Goal: Transaction & Acquisition: Book appointment/travel/reservation

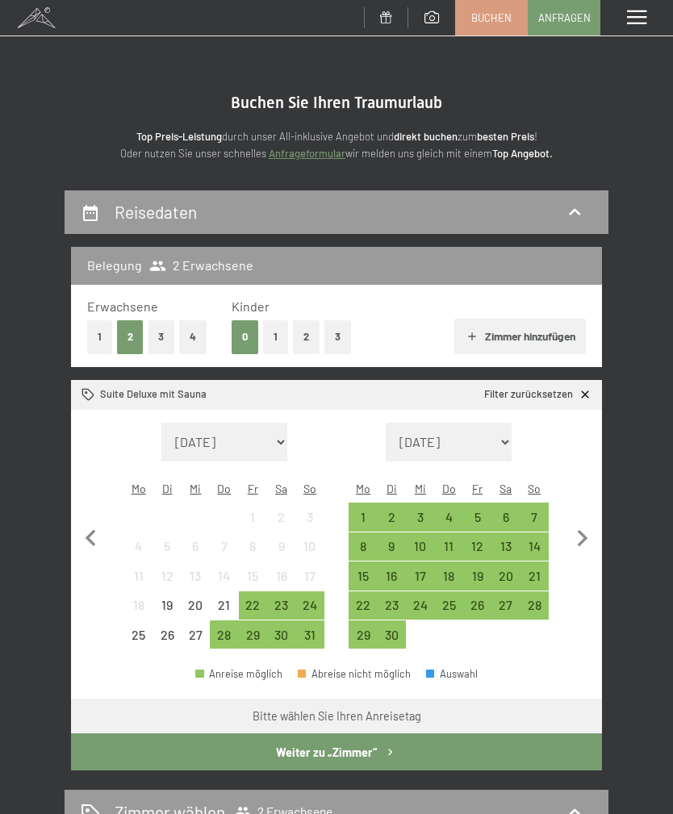
scroll to position [2, 0]
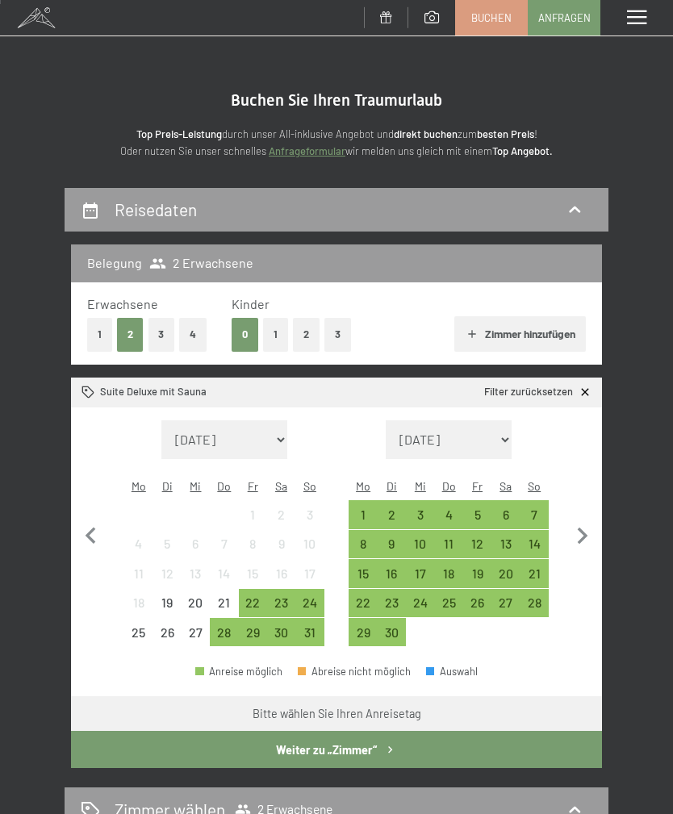
click at [364, 508] on div "1" at bounding box center [362, 520] width 25 height 25
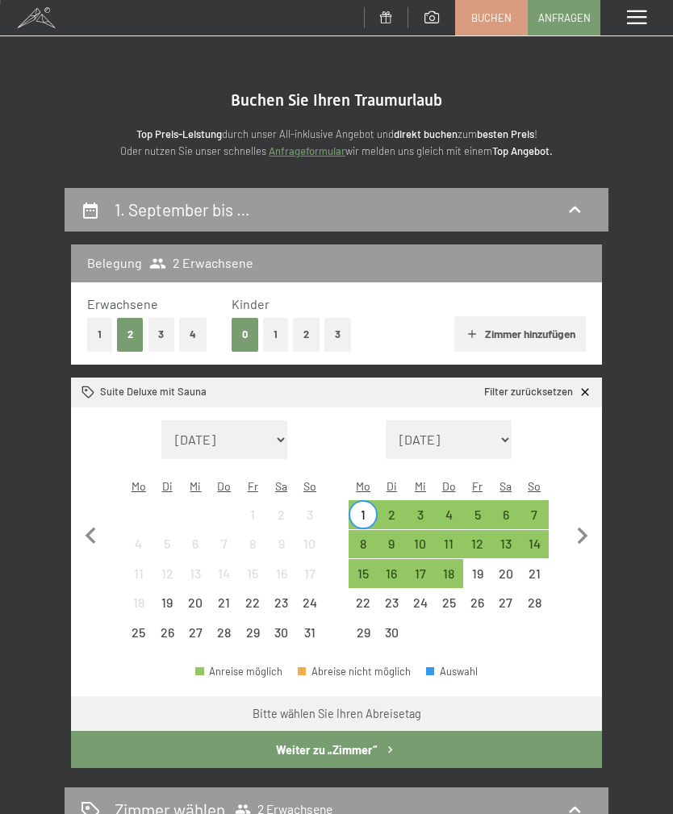
click at [369, 538] on div "8" at bounding box center [362, 550] width 25 height 25
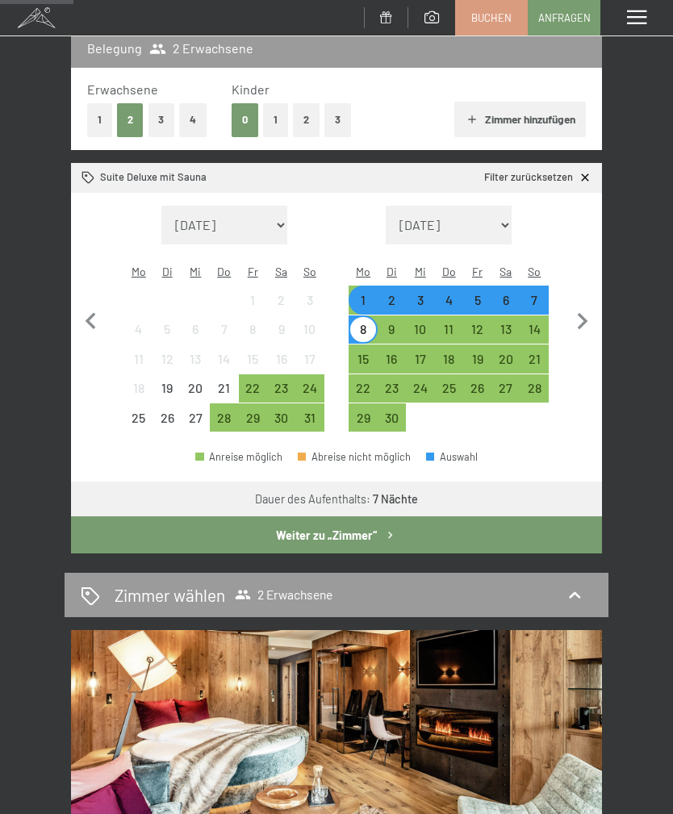
scroll to position [216, 0]
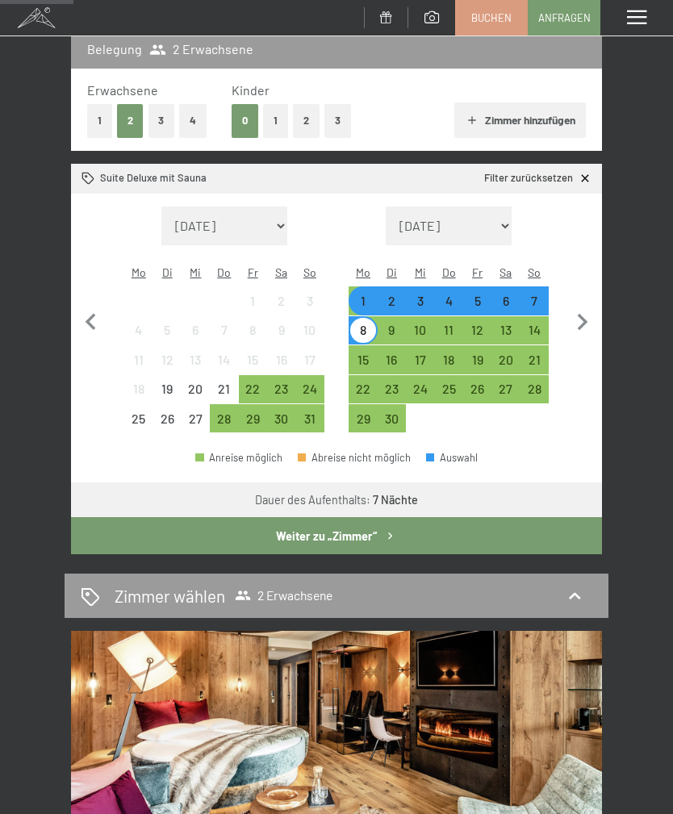
click at [589, 310] on icon "button" at bounding box center [583, 323] width 34 height 34
select select "2025-09-01"
select select "2025-10-01"
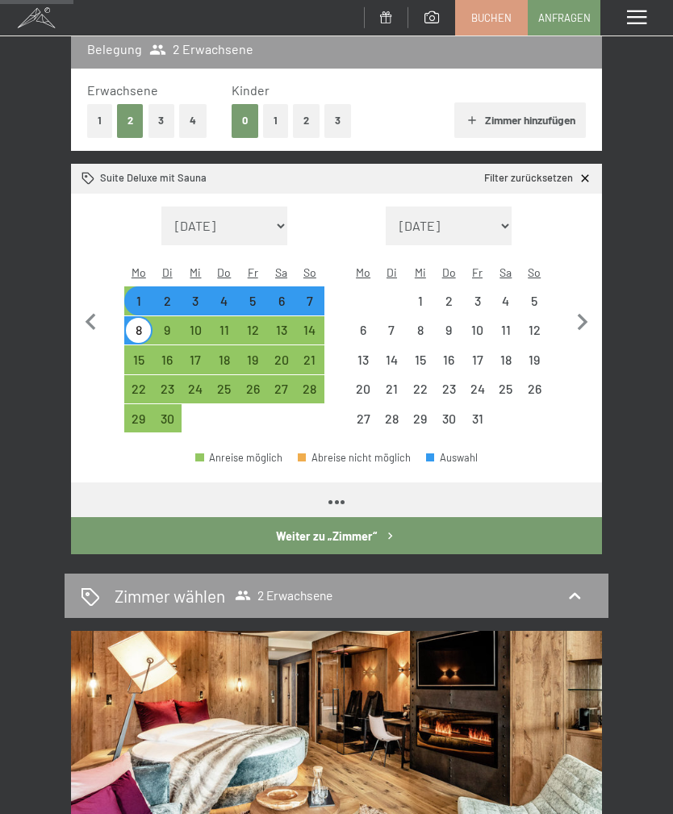
select select "2025-09-01"
select select "[DATE]"
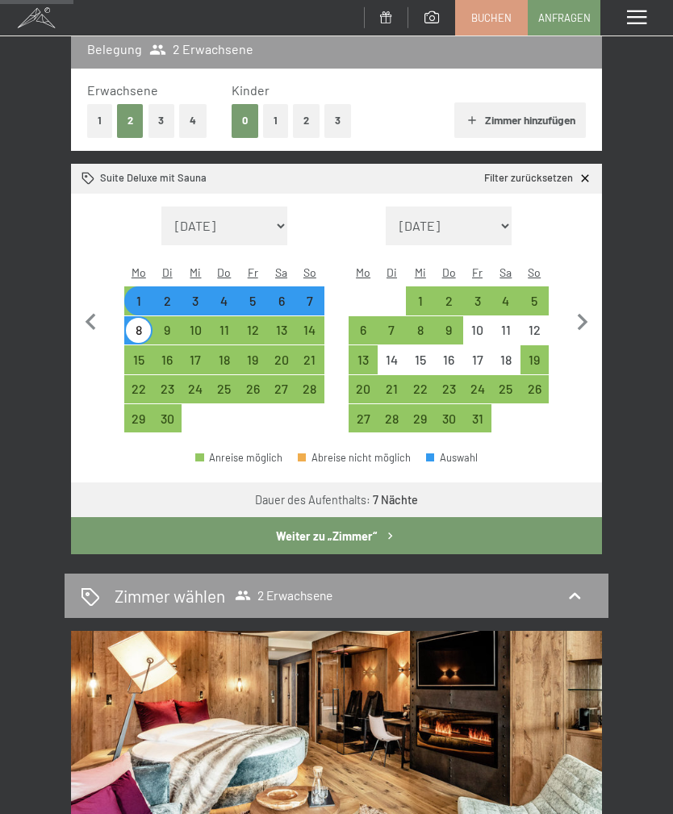
click at [316, 383] on div "28" at bounding box center [309, 395] width 25 height 25
select select "2025-09-01"
select select "[DATE]"
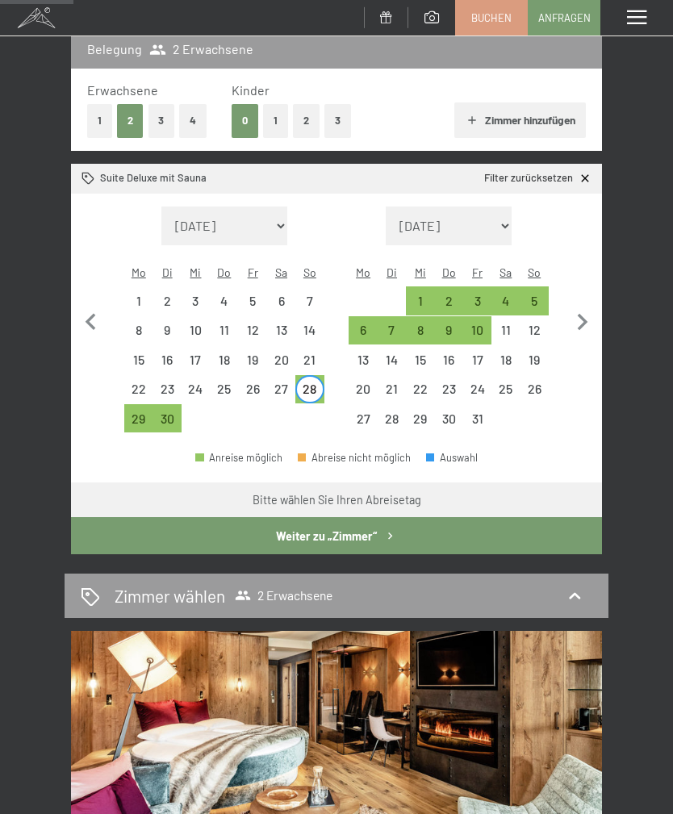
click at [540, 295] on div "5" at bounding box center [534, 307] width 25 height 25
select select "2025-09-01"
select select "[DATE]"
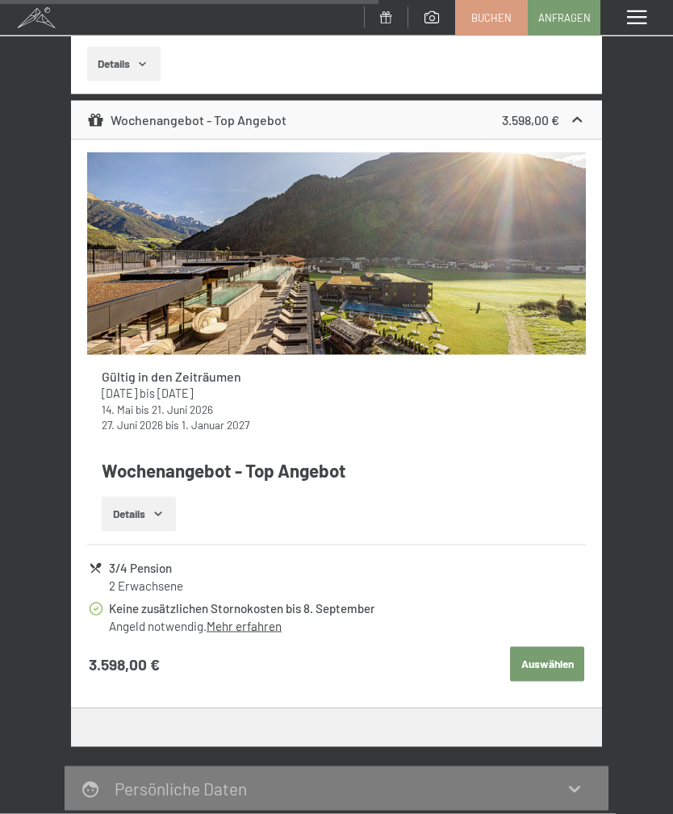
scroll to position [1294, 0]
click at [168, 496] on button "Details" at bounding box center [138, 514] width 73 height 36
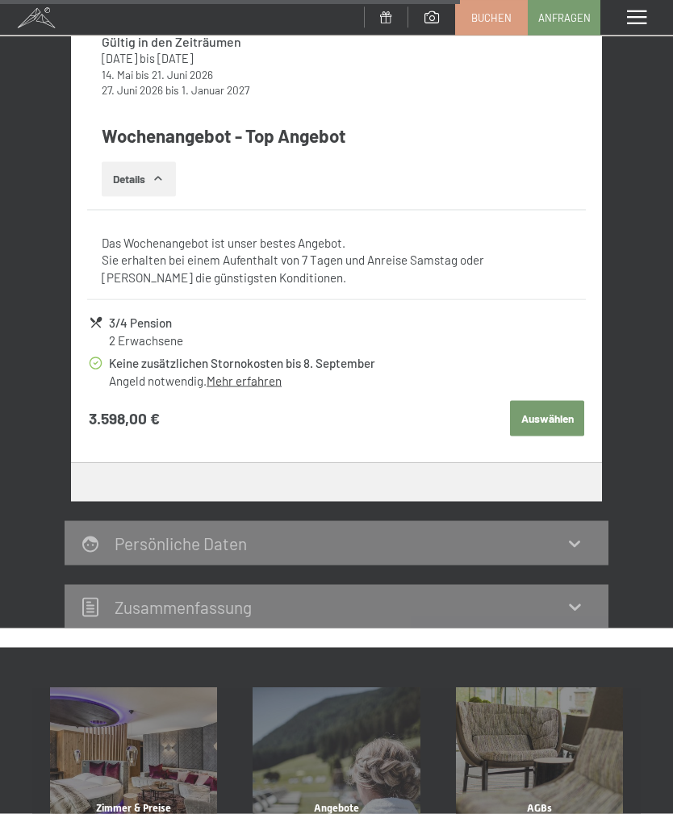
scroll to position [1630, 0]
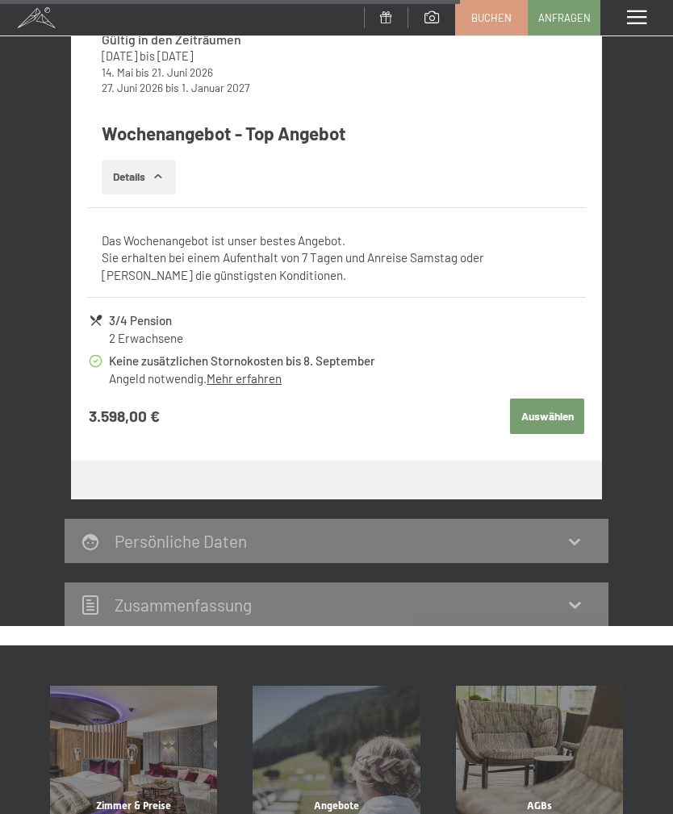
click at [382, 709] on div "Angebote Mehr erfahren" at bounding box center [336, 769] width 203 height 167
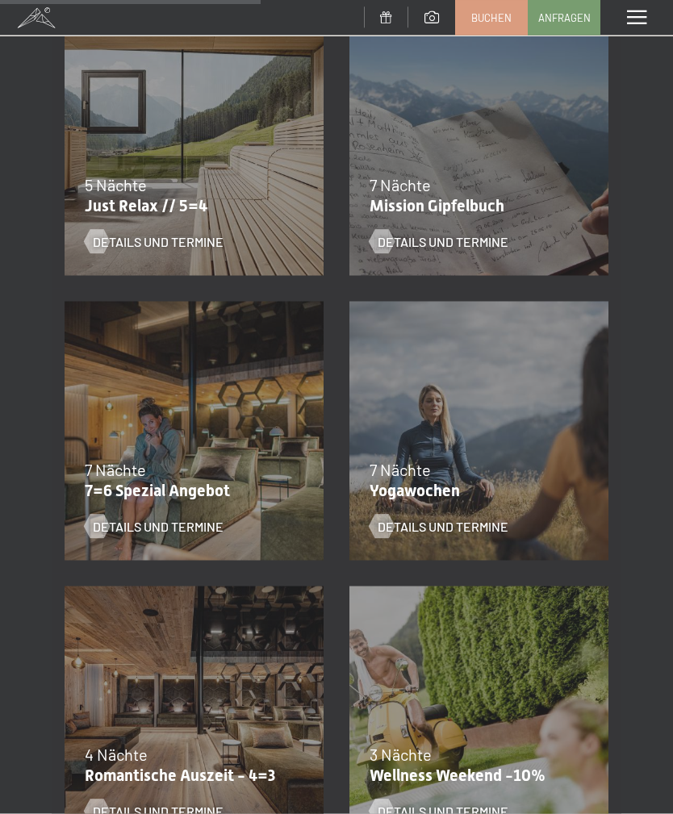
scroll to position [935, 0]
click at [181, 529] on span "Details und Termine" at bounding box center [158, 526] width 131 height 18
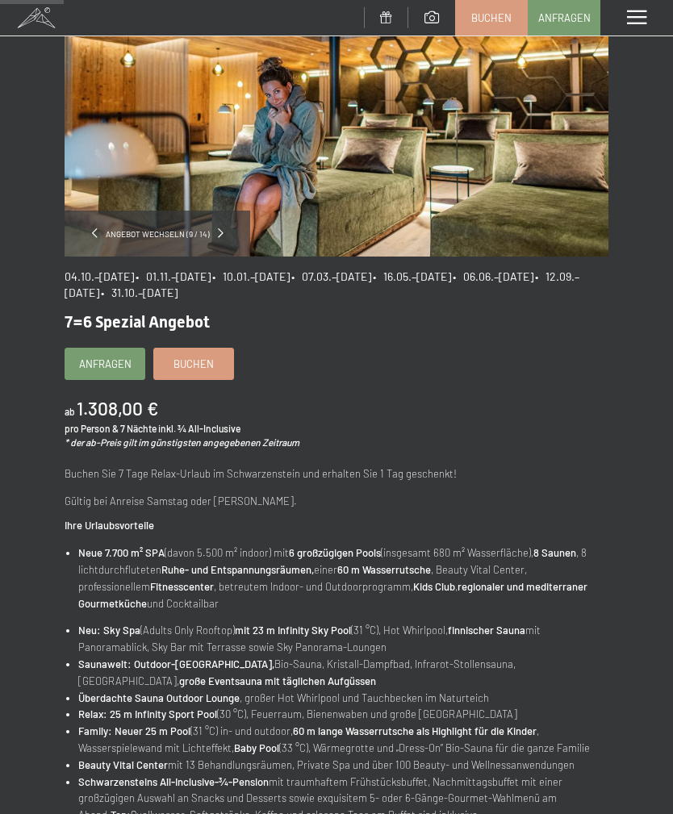
scroll to position [174, 0]
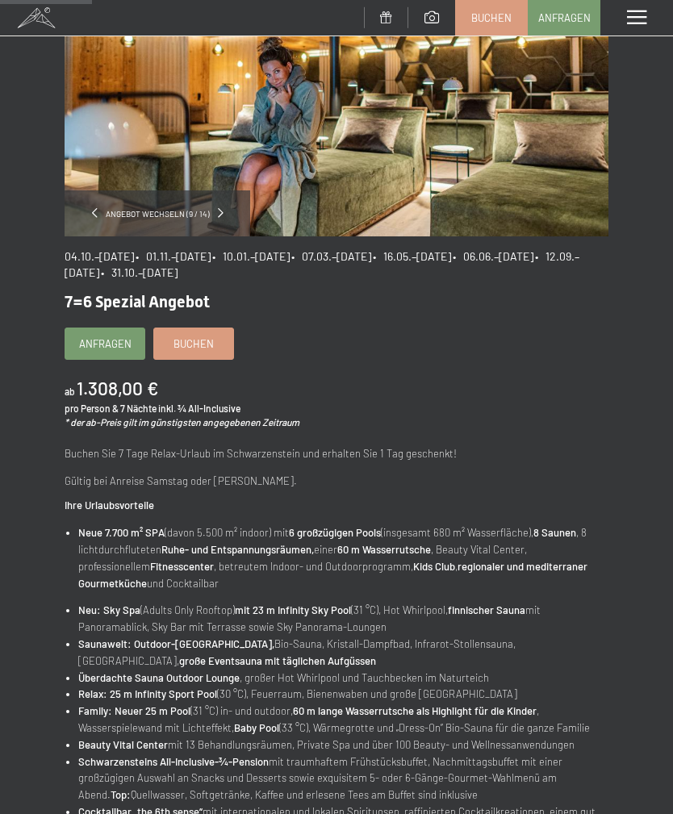
click at [221, 345] on link "Buchen" at bounding box center [193, 343] width 79 height 31
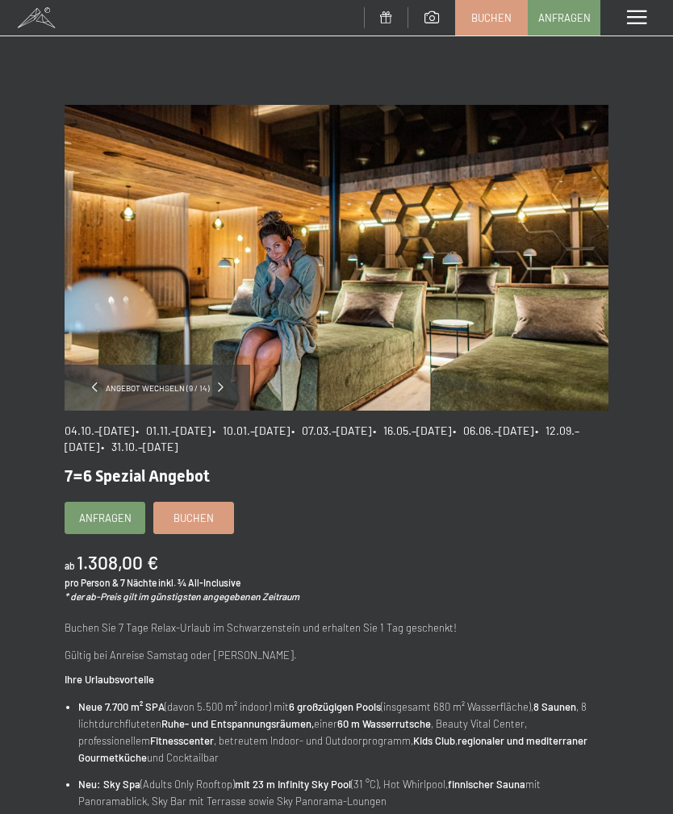
click at [224, 462] on span "Einwilligung Marketing*" at bounding box center [246, 454] width 133 height 16
click at [172, 462] on input "Einwilligung Marketing*" at bounding box center [164, 454] width 16 height 16
checkbox input "false"
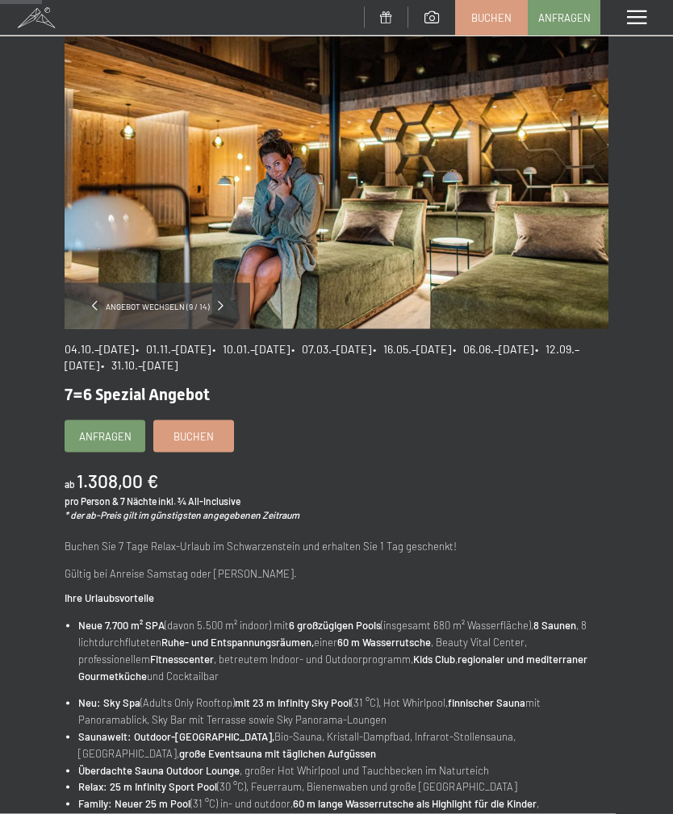
scroll to position [82, 0]
click at [243, 363] on span "• 12.09.–25.10.2026" at bounding box center [322, 356] width 515 height 30
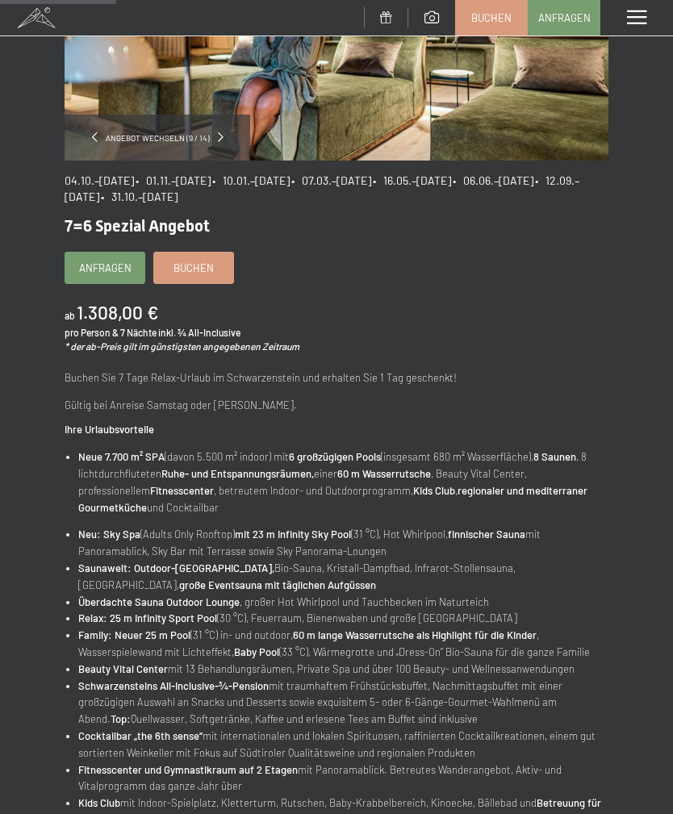
scroll to position [249, 0]
click at [215, 278] on link "Buchen" at bounding box center [193, 268] width 79 height 31
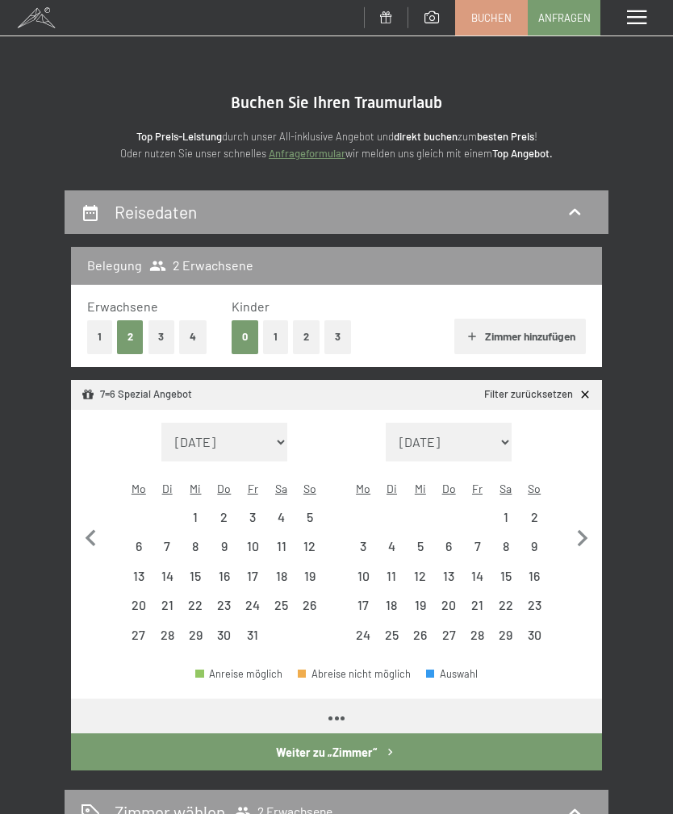
select select "[DATE]"
select select "2025-11-01"
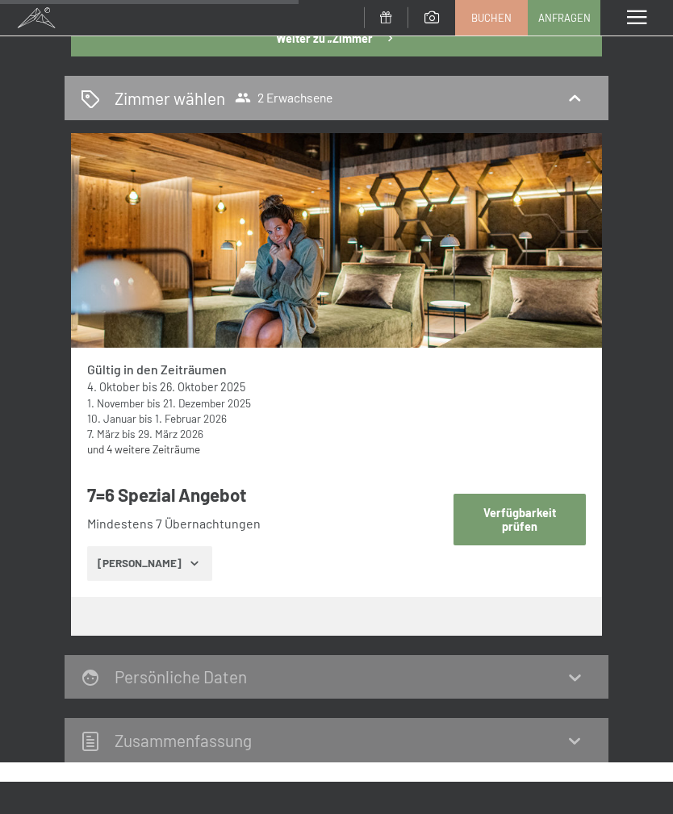
scroll to position [717, 0]
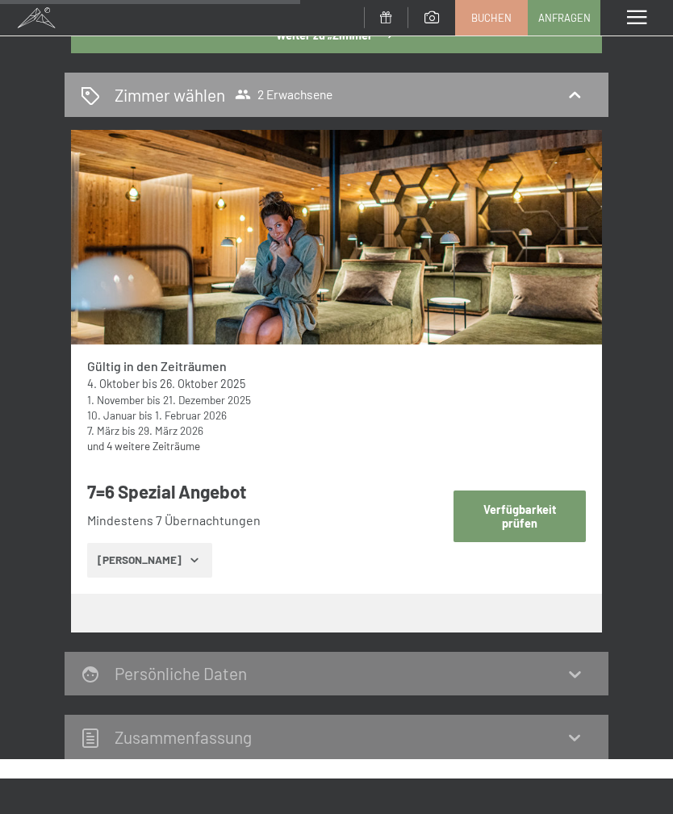
click at [181, 439] on link "und 4 weitere Zeiträume" at bounding box center [143, 446] width 113 height 14
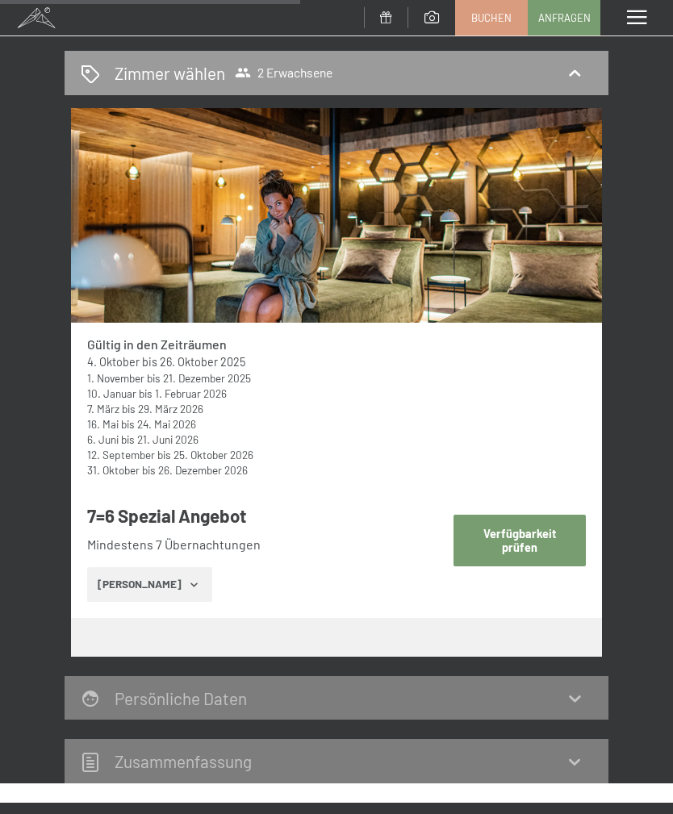
scroll to position [740, 0]
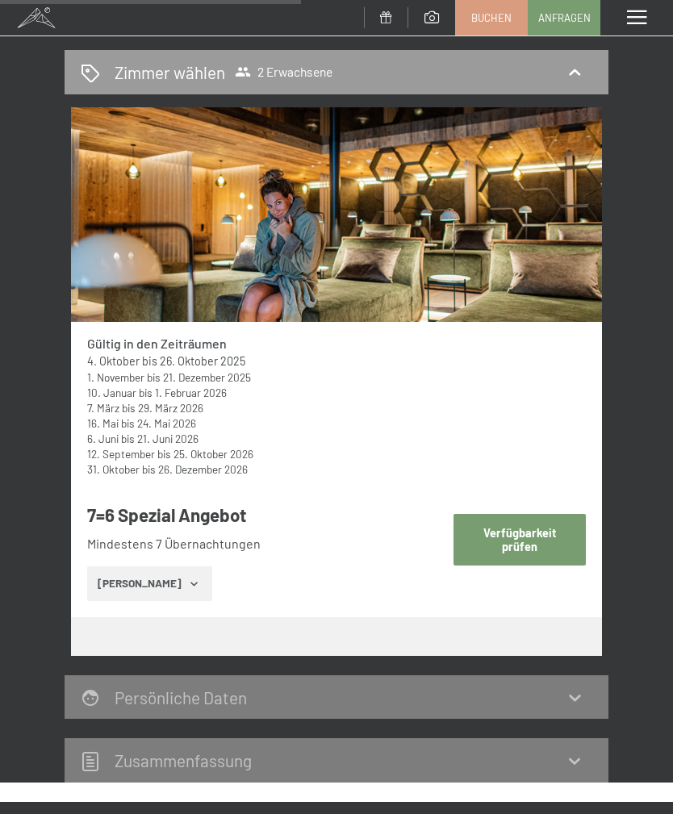
click at [188, 578] on icon "button" at bounding box center [194, 584] width 13 height 13
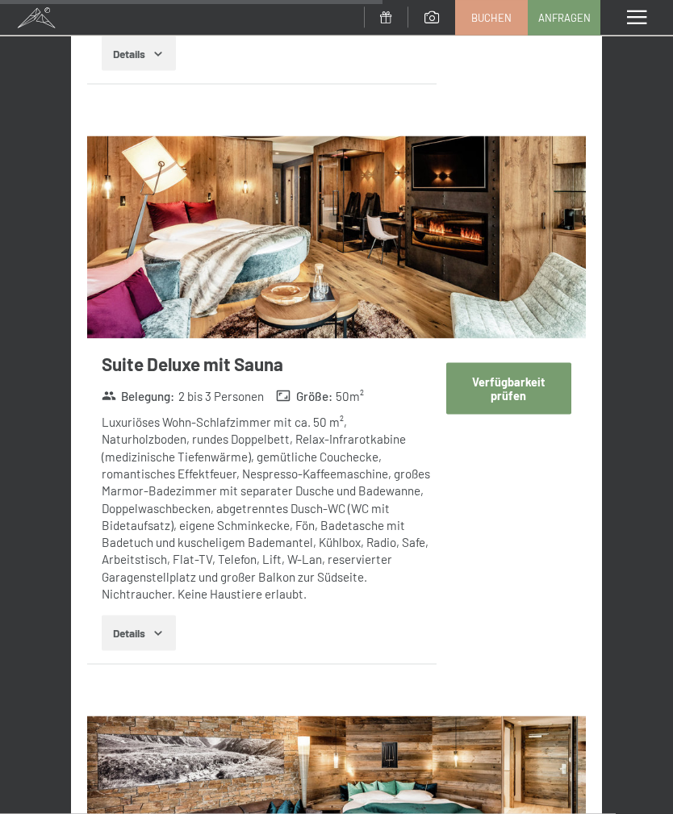
click at [529, 363] on button "Verfügbarkeit prüfen" at bounding box center [508, 388] width 125 height 51
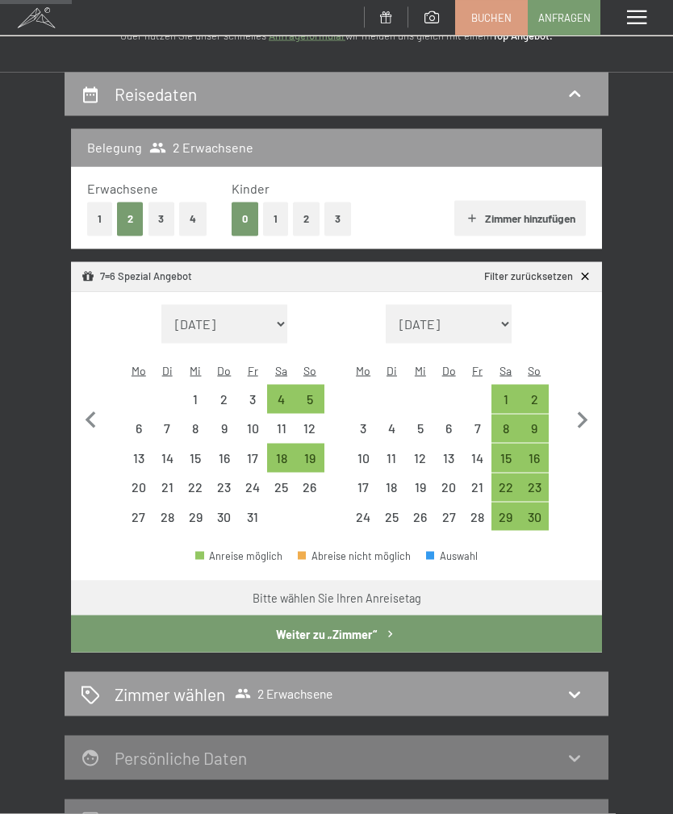
scroll to position [122, 0]
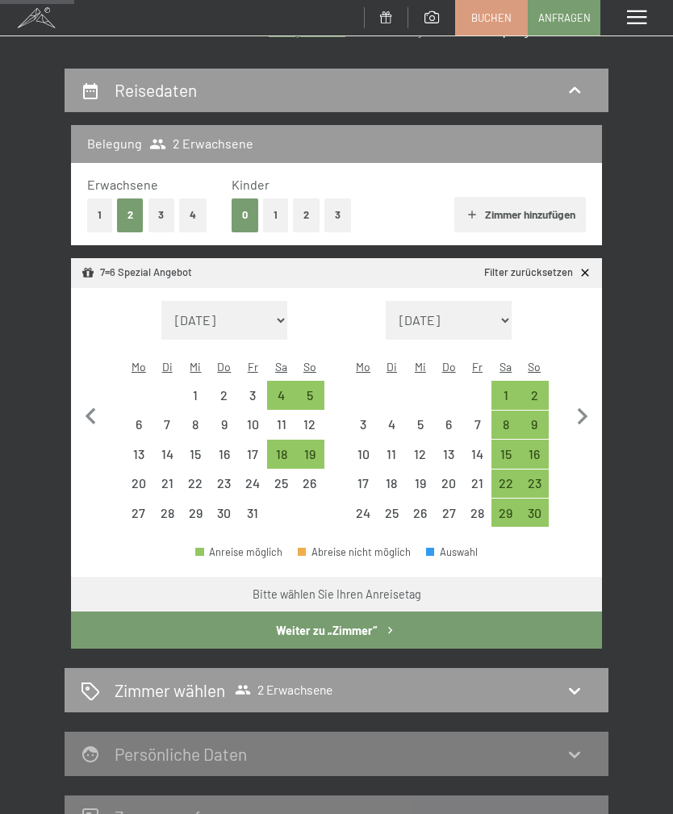
click at [275, 314] on select "August 2025 September 2025 Oktober 2025 November 2025 Dezember 2025 Januar 2026…" at bounding box center [224, 320] width 126 height 39
select select "2026-09-01"
select select "2026-10-01"
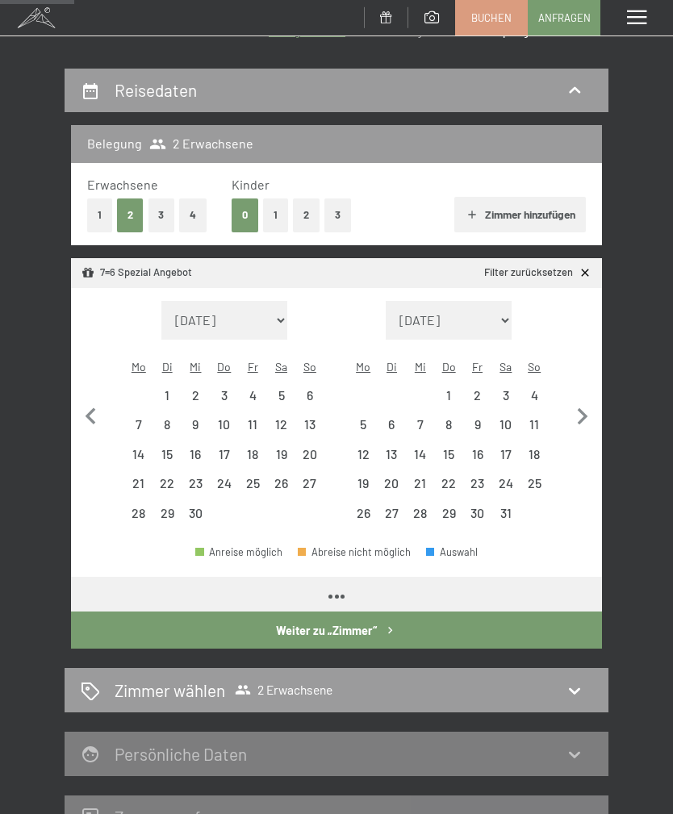
select select "2026-09-01"
select select "2026-10-01"
select select "2026-09-01"
select select "2026-10-01"
click at [319, 477] on div "27" at bounding box center [309, 489] width 25 height 25
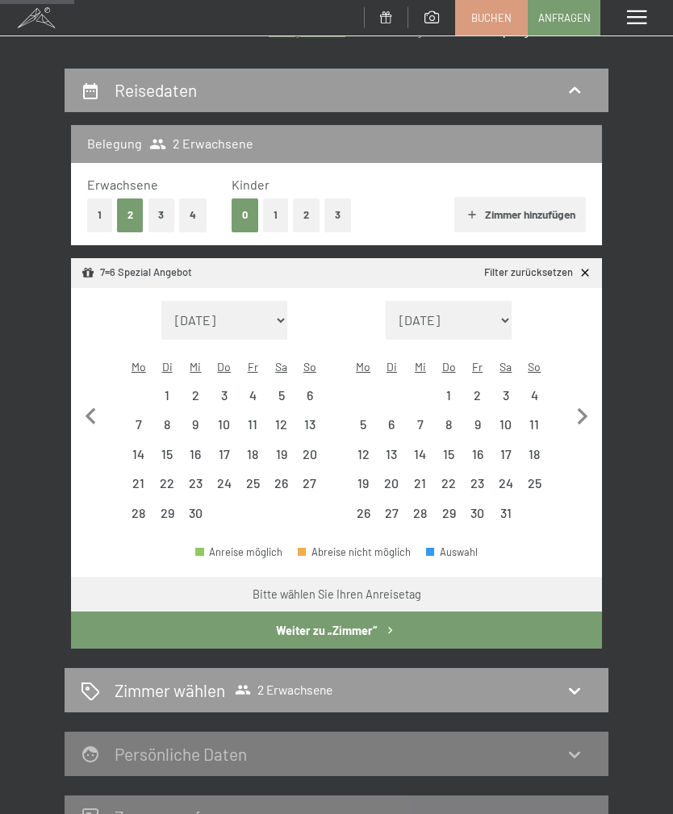
select select "2026-09-01"
select select "2026-10-01"
click at [546, 389] on div "4" at bounding box center [534, 401] width 25 height 25
select select "2026-09-01"
select select "2026-10-01"
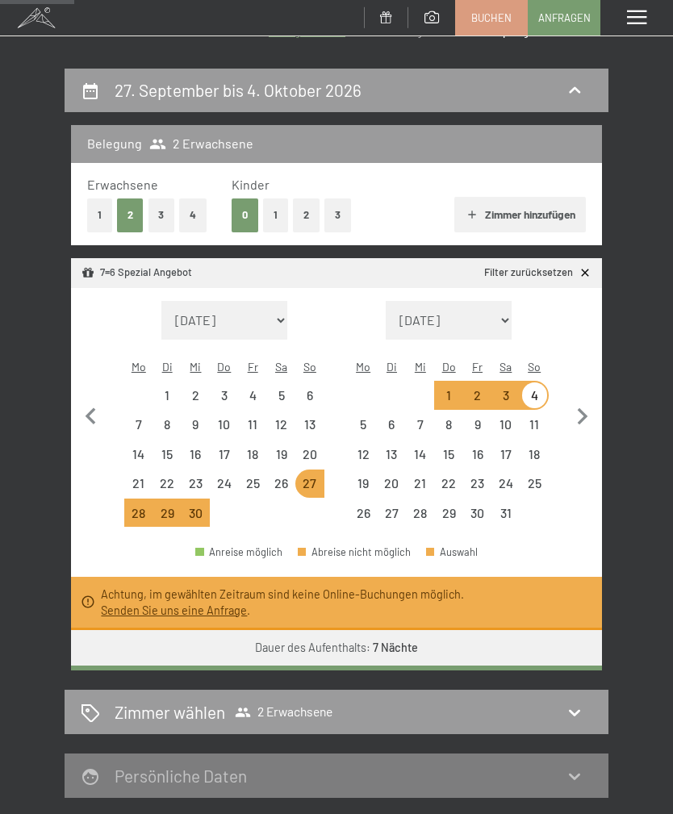
select select "[DATE]"
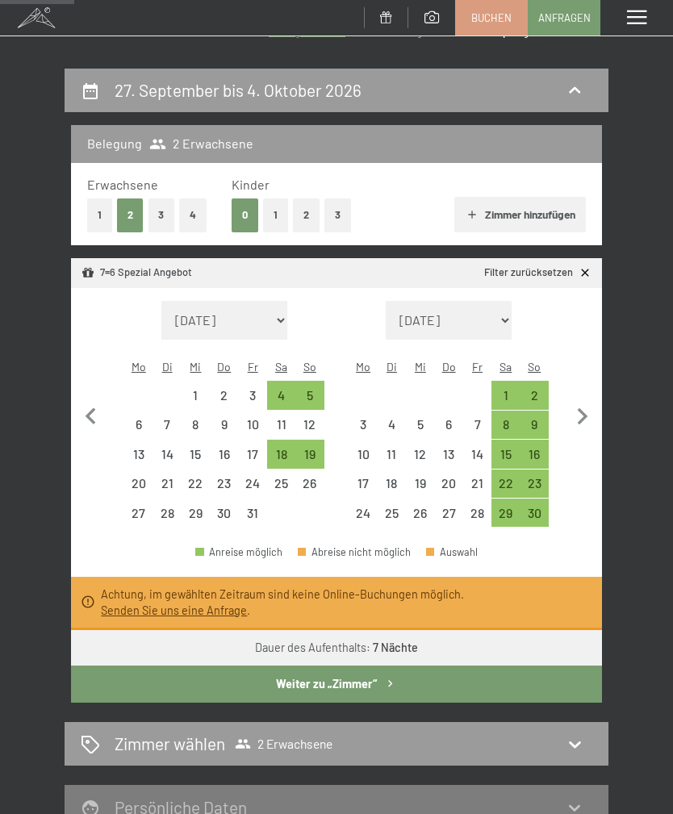
click at [425, 676] on button "Weiter zu „Zimmer“" at bounding box center [336, 684] width 531 height 37
select select "[DATE]"
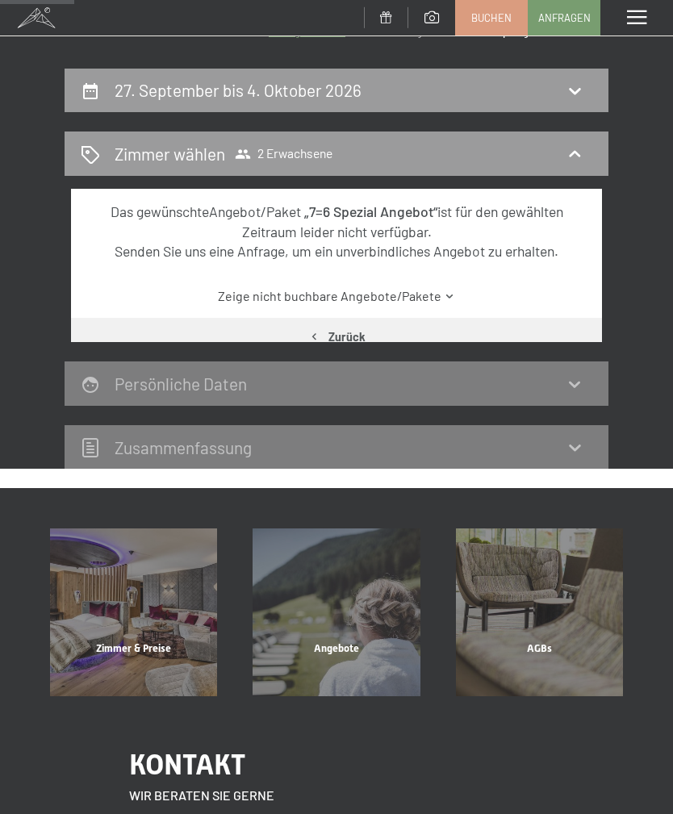
scroll to position [189, 0]
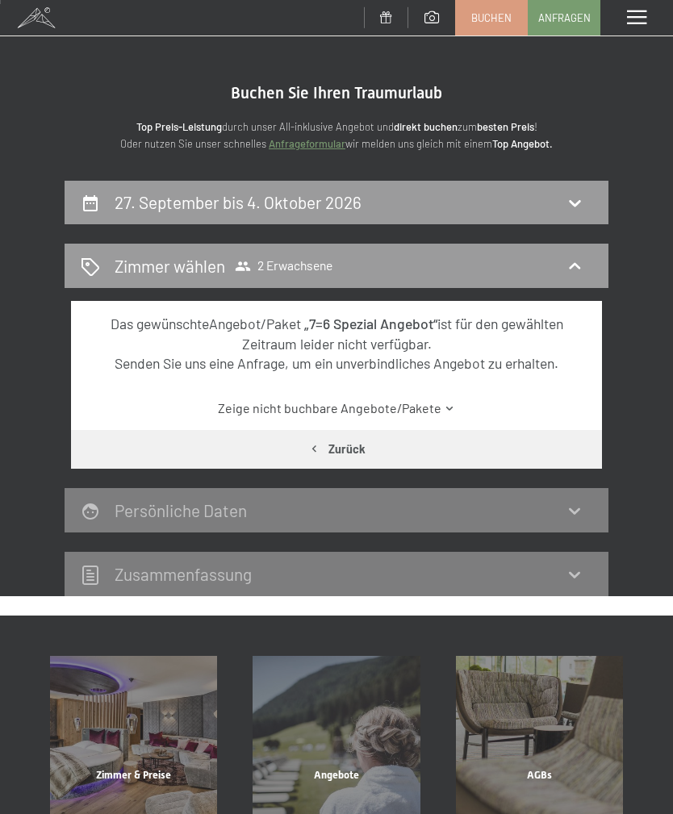
scroll to position [0, 0]
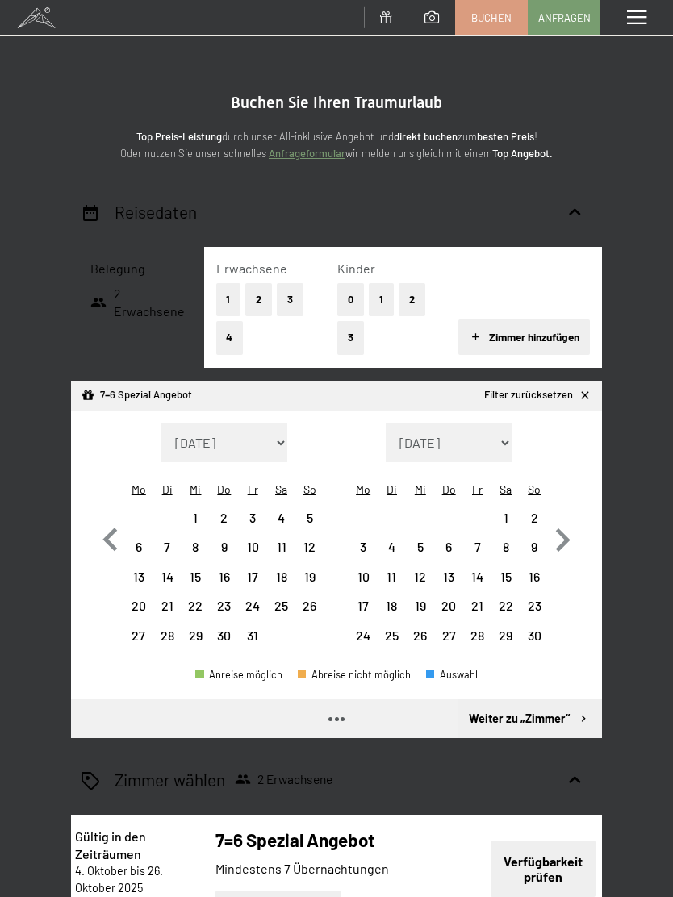
select select "[DATE]"
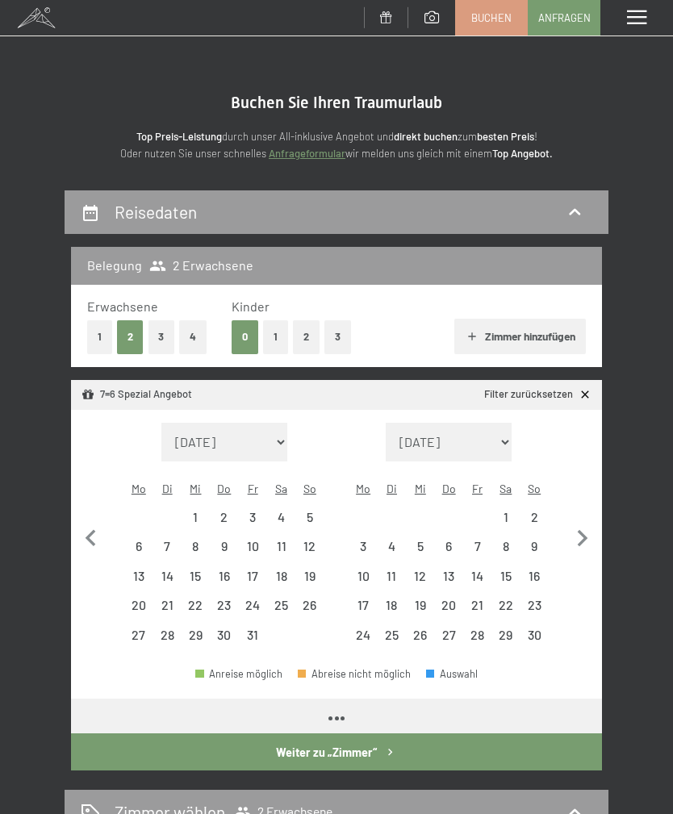
select select "[DATE]"
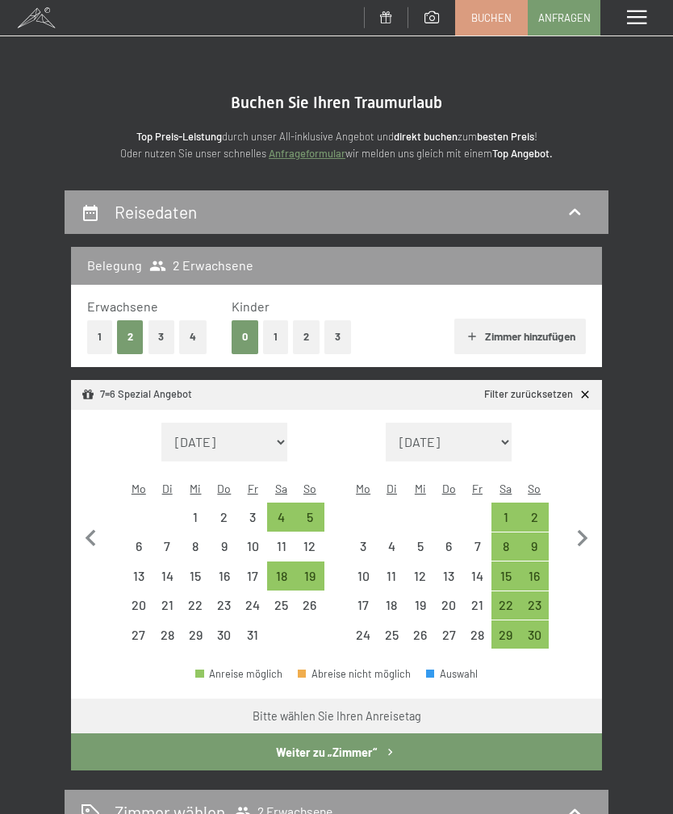
click at [277, 433] on select "[DATE] [DATE] Oktober 2025 [DATE] Dezember 2025 Januar 2026 Februar 2026 März 2…" at bounding box center [224, 442] width 126 height 39
select select "[DATE]"
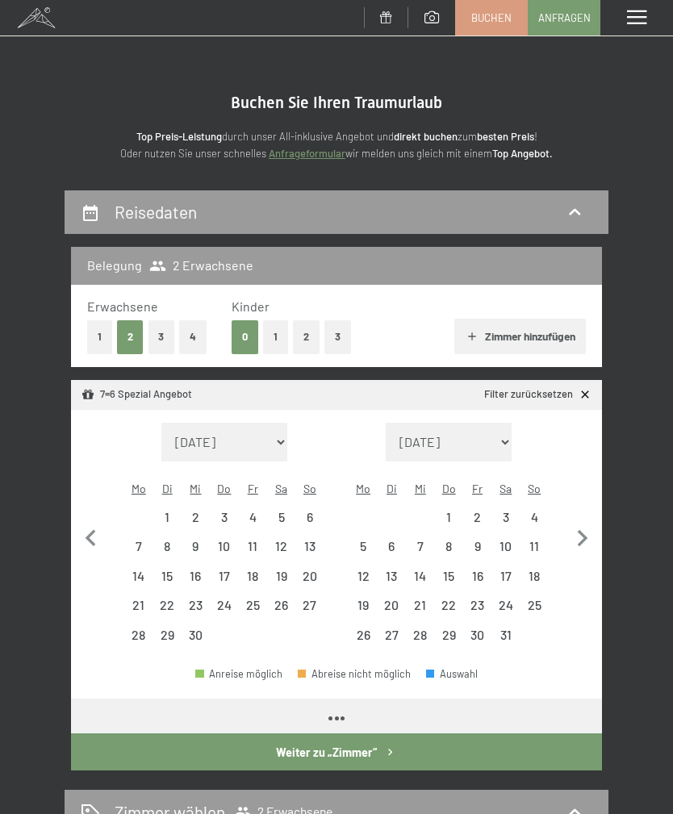
select select "[DATE]"
click at [503, 429] on select "[DATE] Oktober 2025 [DATE] Dezember 2025 Januar 2026 Februar 2026 März 2026 [DA…" at bounding box center [449, 442] width 126 height 39
select select "[DATE]"
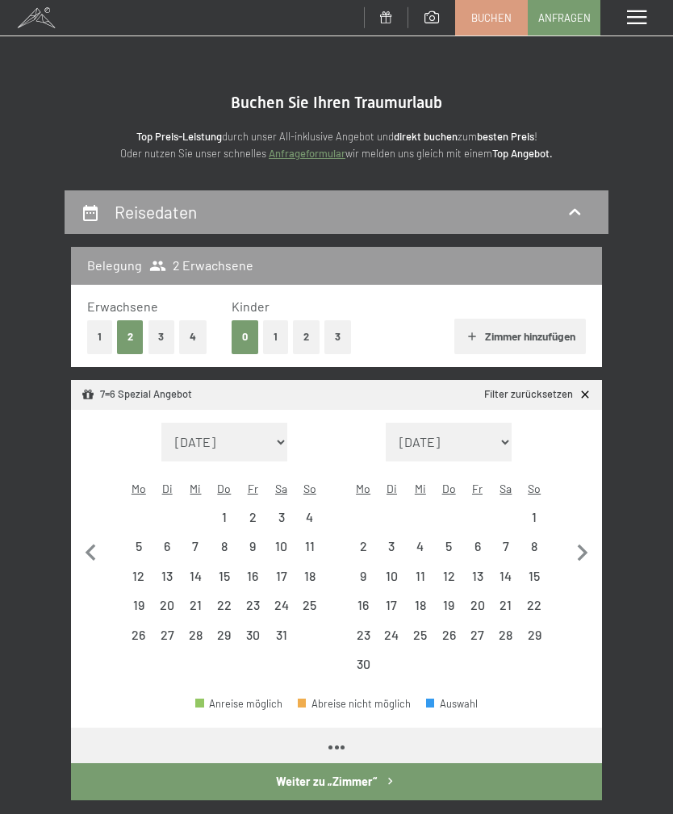
select select "[DATE]"
click at [280, 427] on select "[DATE] [DATE] Oktober 2025 [DATE] Dezember 2025 Januar 2026 Februar 2026 März 2…" at bounding box center [224, 442] width 126 height 39
select select "[DATE]"
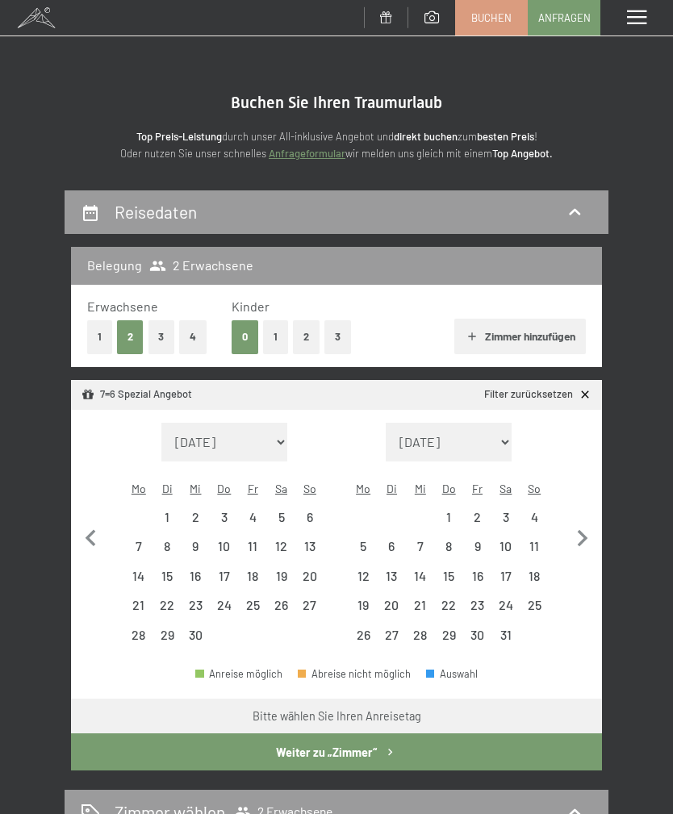
click at [320, 599] on div "27" at bounding box center [309, 611] width 25 height 25
select select "2026-09-01"
select select "2026-10-01"
click at [542, 511] on div "4" at bounding box center [534, 523] width 25 height 25
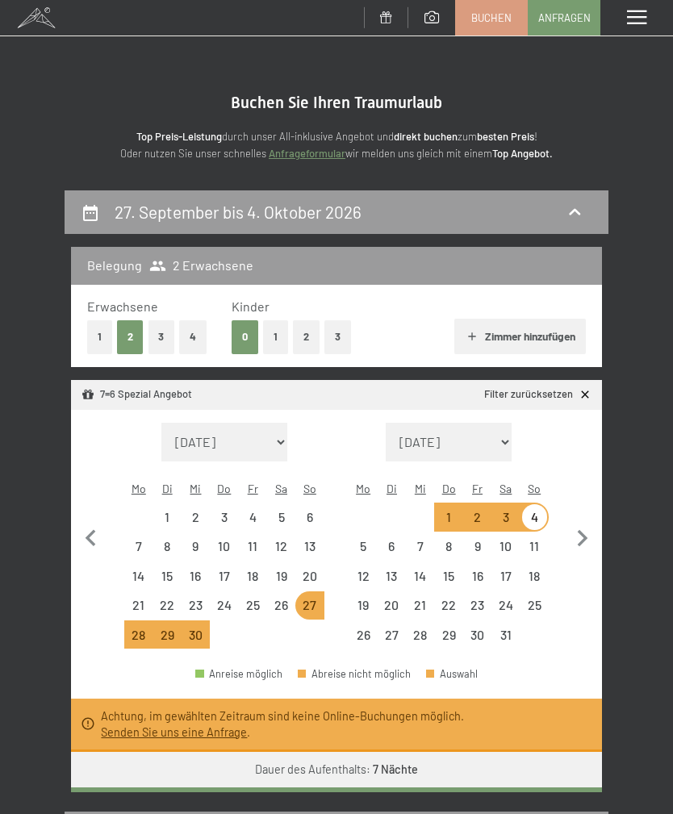
select select "[DATE]"
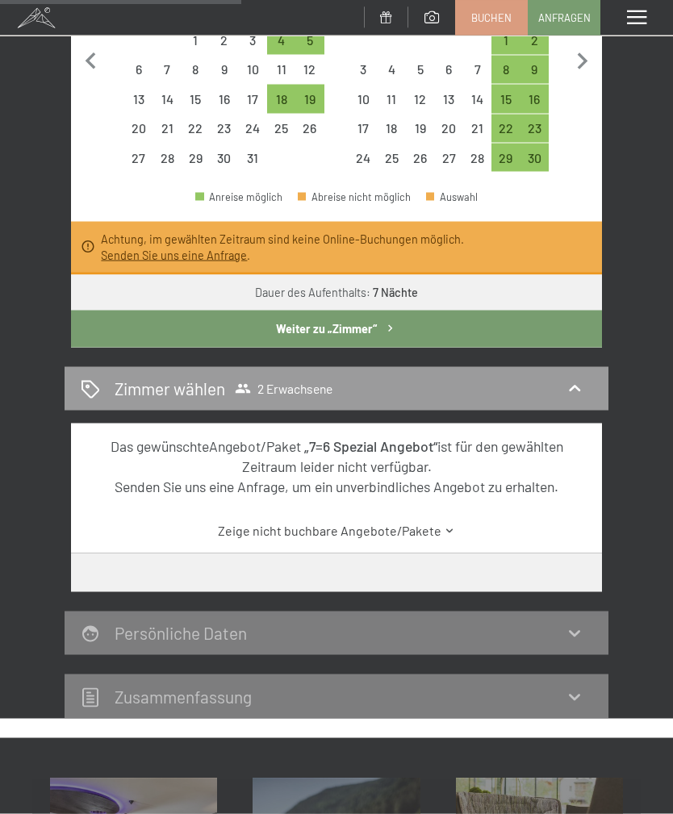
scroll to position [478, 0]
click at [458, 521] on link "Zeige nicht buchbare Angebote/Pakete" at bounding box center [337, 530] width 500 height 18
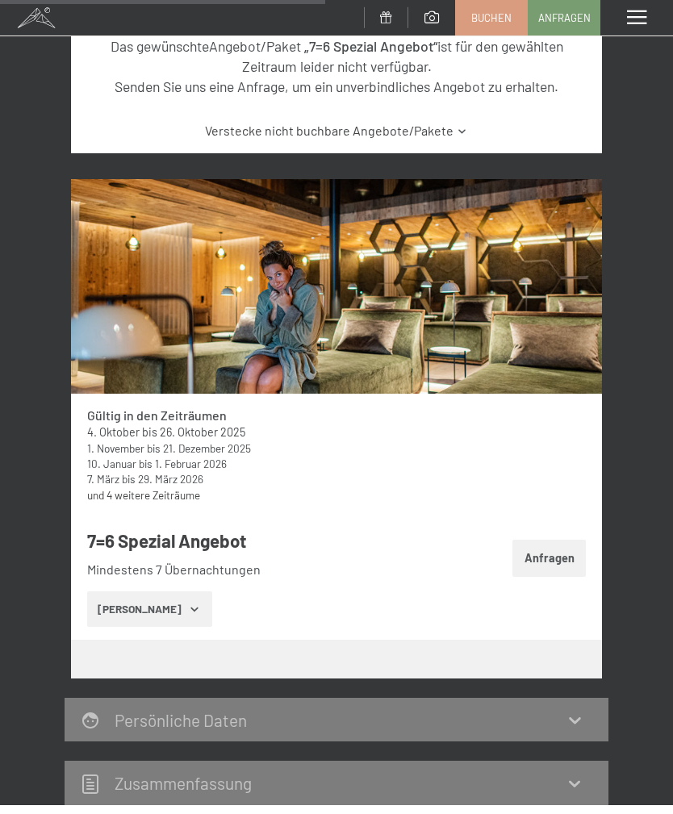
scroll to position [880, 0]
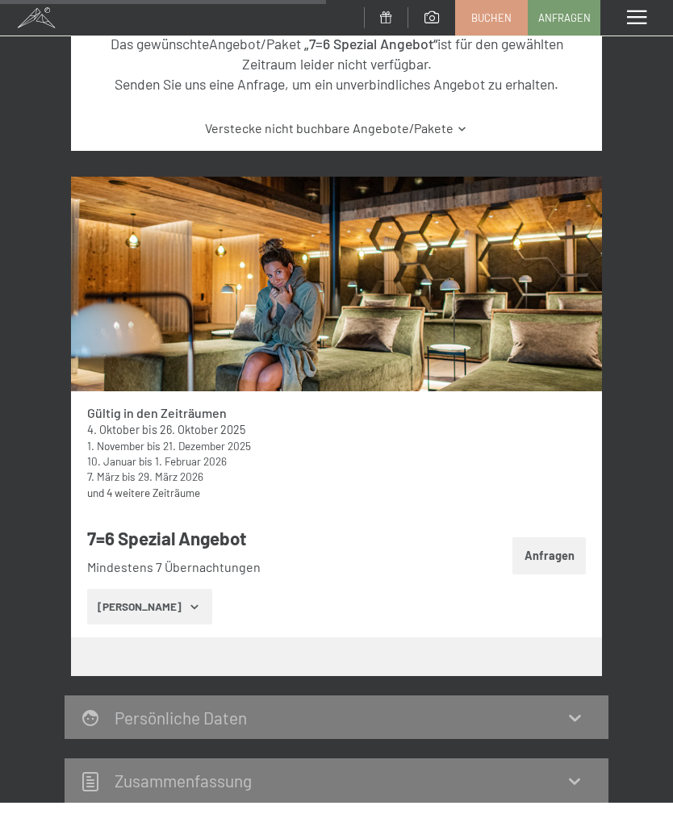
click at [199, 462] on span "Einwilligung Marketing*" at bounding box center [246, 454] width 133 height 16
click at [172, 462] on input "Einwilligung Marketing*" at bounding box center [164, 454] width 16 height 16
click at [181, 462] on span "Einwilligung Marketing*" at bounding box center [246, 454] width 133 height 16
click at [172, 462] on input "Einwilligung Marketing*" at bounding box center [164, 454] width 16 height 16
checkbox input "false"
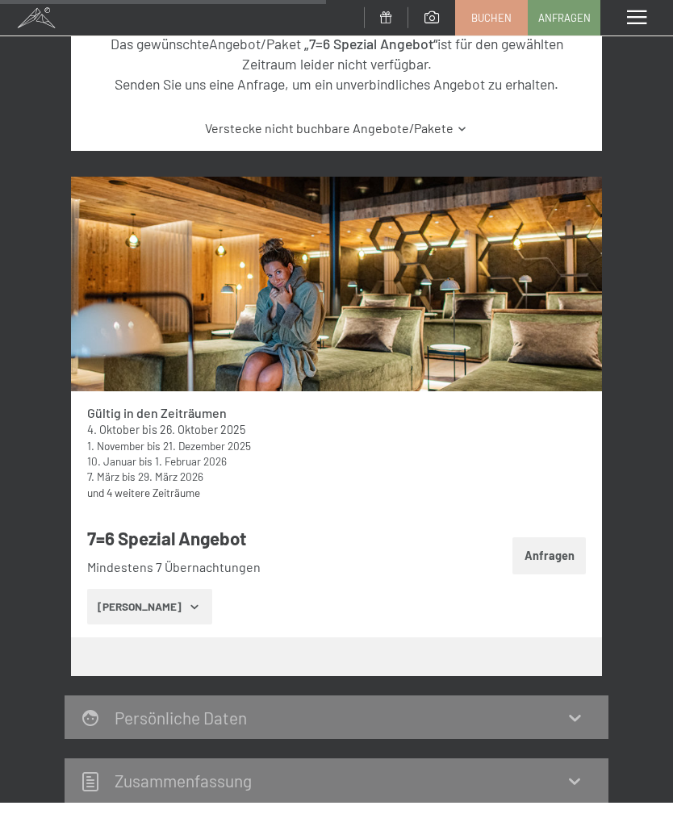
click at [161, 486] on link "und 4 weitere Zeiträume" at bounding box center [143, 493] width 113 height 14
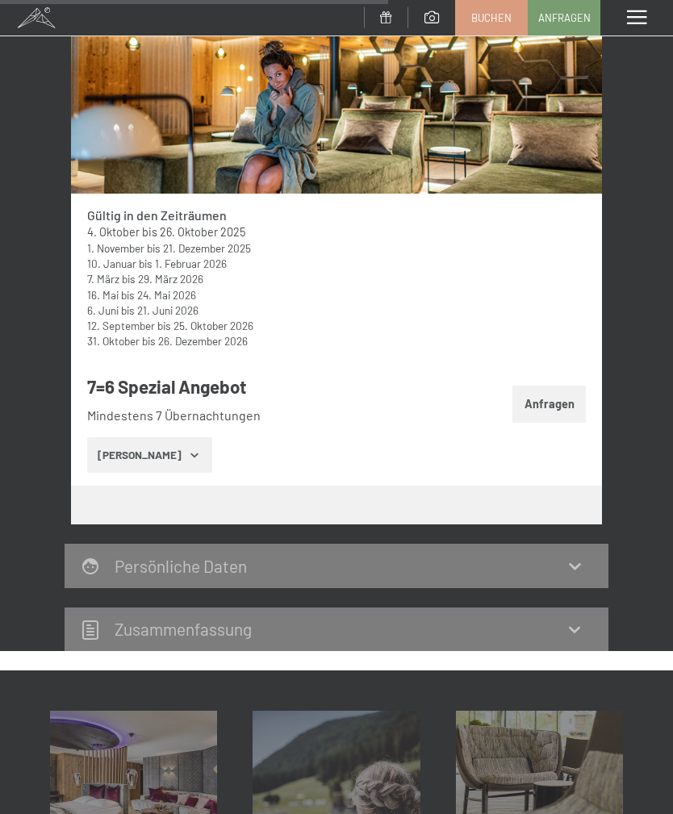
scroll to position [1074, 0]
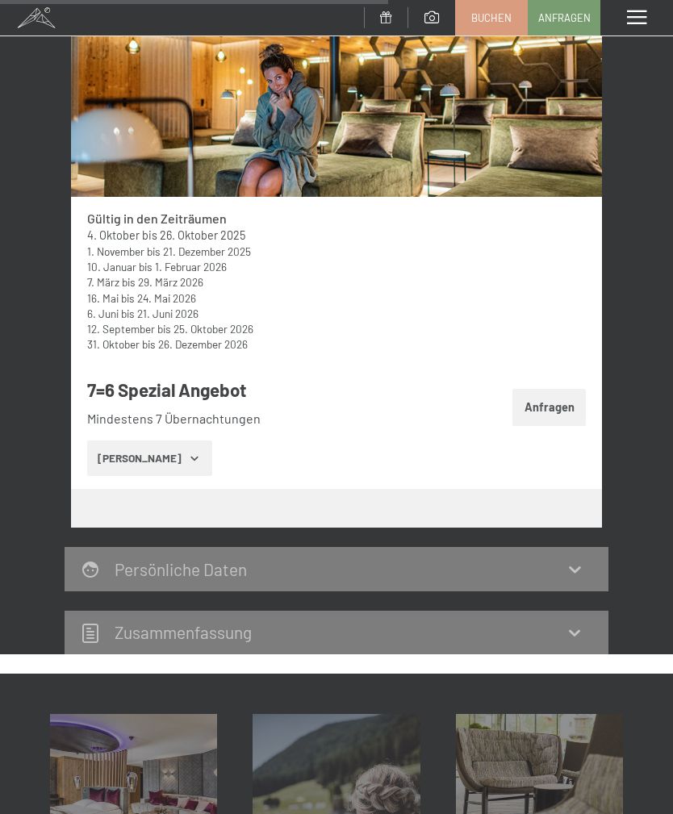
click at [179, 442] on button "[PERSON_NAME]" at bounding box center [149, 459] width 125 height 36
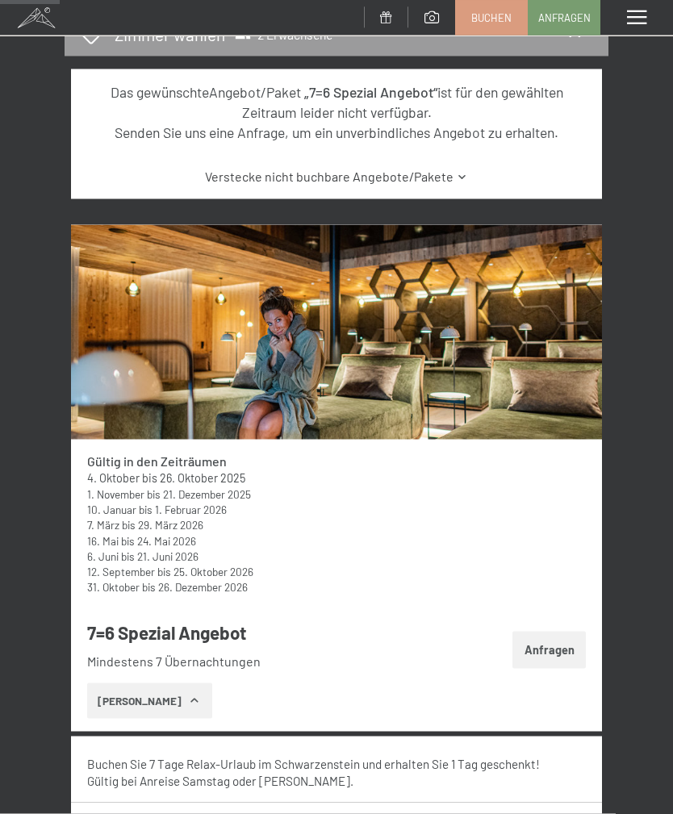
scroll to position [801, 0]
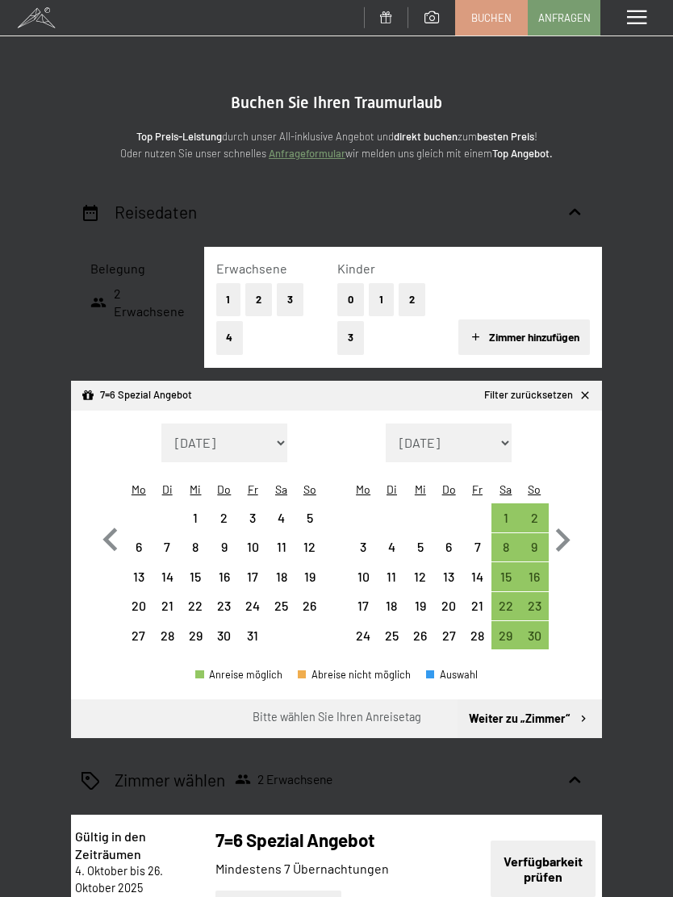
select select "[DATE]"
